Goal: Information Seeking & Learning: Learn about a topic

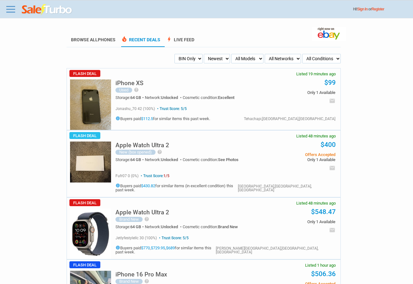
drag, startPoint x: 170, startPoint y: 64, endPoint x: 199, endPoint y: 55, distance: 29.5
click at [172, 63] on ul "My Alerts All Deals BIN Only w/ Offers Only Newest Oldest Sold Fastest Savvy Bu…" at bounding box center [203, 58] width 274 height 9
click at [199, 55] on select "My Alerts All Deals BIN Only w/ Offers Only" at bounding box center [188, 58] width 28 height 9
click at [223, 62] on select "Newest Oldest Sold Fastest Savvy Buyers Price (Low - High) Price (High - Low)" at bounding box center [217, 58] width 26 height 9
select select "savvy"
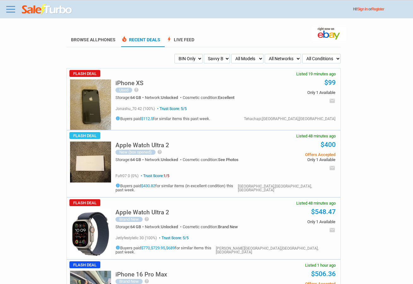
click at [204, 54] on select "Newest Oldest Sold Fastest Savvy Buyers Price (Low - High) Price (High - Low)" at bounding box center [217, 58] width 26 height 9
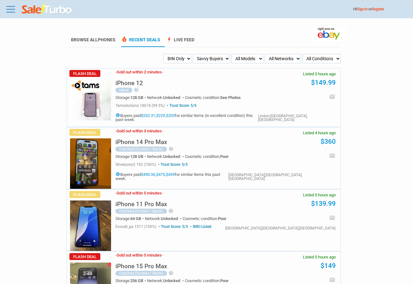
click at [257, 58] on select "All Models Apple Watch Ultra 2 Apple Watch Ultra iPhone 16 Pro Max iPhone 16 Pr…" at bounding box center [247, 58] width 32 height 9
select select "iPhone 16 Pro"
click at [231, 54] on select "All Models Apple Watch Ultra 2 Apple Watch Ultra iPhone 16 Pro Max iPhone 16 Pr…" at bounding box center [247, 58] width 32 height 9
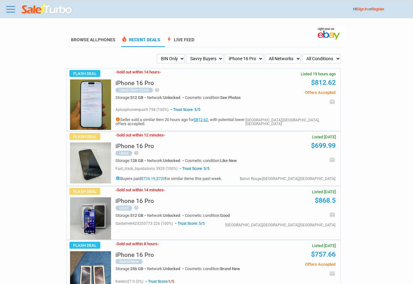
click at [201, 59] on select "Newest Oldest Sold Fastest Savvy Buyers Price (Low - High) Price (High - Low)" at bounding box center [204, 58] width 37 height 9
select select "newest"
click at [197, 54] on select "Newest Oldest Sold Fastest Savvy Buyers Price (Low - High) Price (High - Low)" at bounding box center [204, 58] width 37 height 9
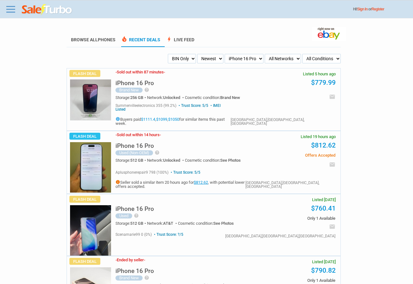
click at [186, 62] on select "My Alerts All Deals BIN Only w/ Offers Only" at bounding box center [182, 58] width 28 height 9
click at [168, 54] on select "My Alerts All Deals BIN Only w/ Offers Only" at bounding box center [182, 58] width 28 height 9
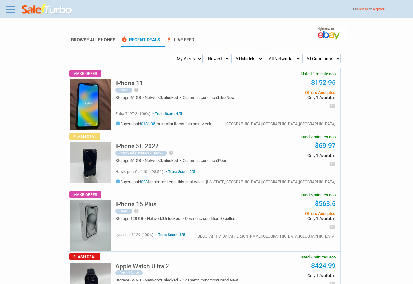
click at [191, 58] on select "My Alerts All Deals BIN Only w/ Offers Only" at bounding box center [187, 58] width 30 height 9
select select "flash_bin"
click at [174, 54] on select "My Alerts All Deals BIN Only w/ Offers Only" at bounding box center [187, 58] width 30 height 9
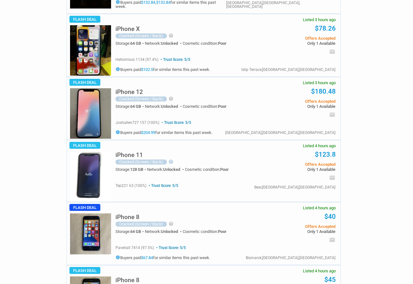
scroll to position [1103, 0]
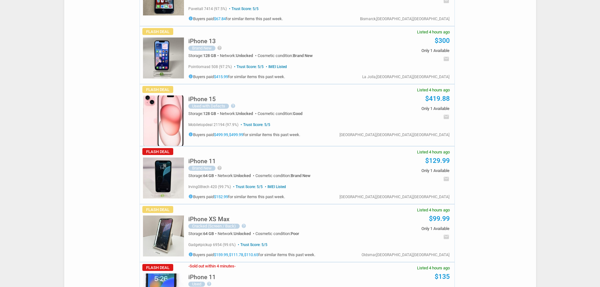
scroll to position [1225, 0]
